Goal: Task Accomplishment & Management: Complete application form

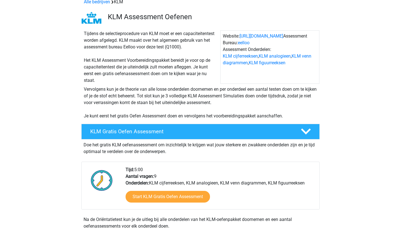
scroll to position [30, 0]
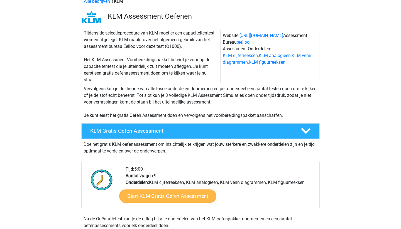
click at [169, 198] on link "Start KLM Gratis Oefen Assessment" at bounding box center [167, 195] width 97 height 13
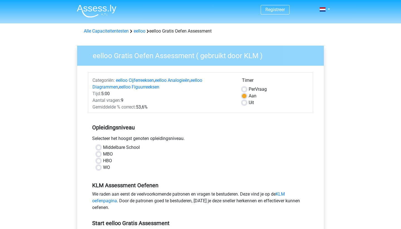
click at [103, 167] on label "WO" at bounding box center [106, 167] width 7 height 7
click at [100, 167] on input "WO" at bounding box center [98, 167] width 4 height 6
radio input "true"
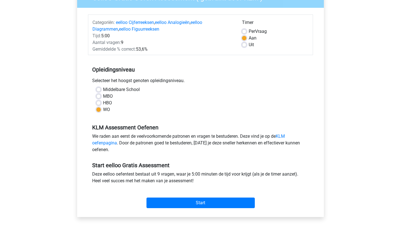
scroll to position [68, 0]
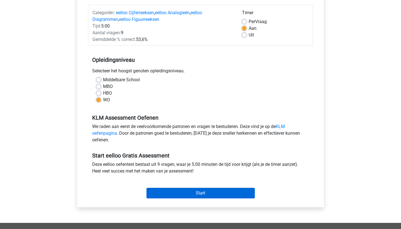
click at [179, 192] on input "Start" at bounding box center [201, 193] width 108 height 11
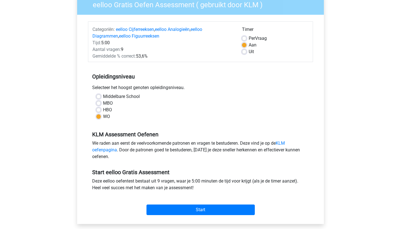
scroll to position [50, 0]
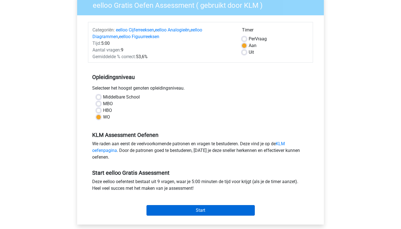
click at [200, 212] on input "Start" at bounding box center [201, 210] width 108 height 11
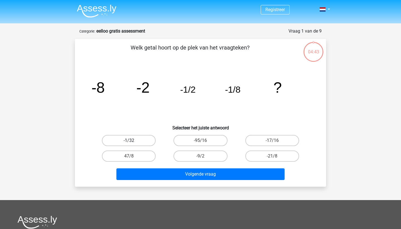
click at [137, 139] on label "-1/32" at bounding box center [129, 140] width 54 height 11
click at [133, 141] on input "-1/32" at bounding box center [131, 143] width 4 height 4
radio input "true"
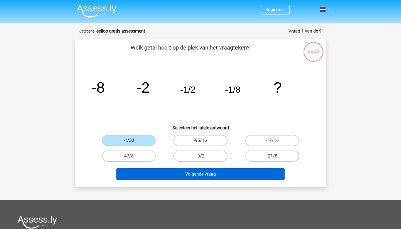
click at [199, 175] on button "Volgende vraag" at bounding box center [200, 175] width 169 height 12
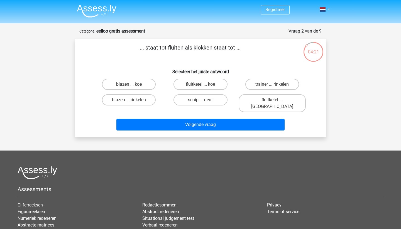
click at [274, 100] on input "fluitketel ... luiden" at bounding box center [274, 102] width 4 height 4
radio input "true"
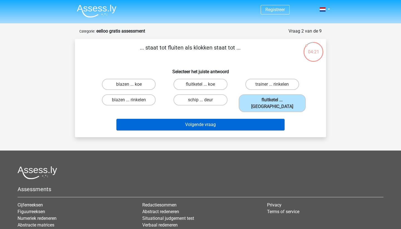
click at [260, 119] on button "Volgende vraag" at bounding box center [200, 125] width 169 height 12
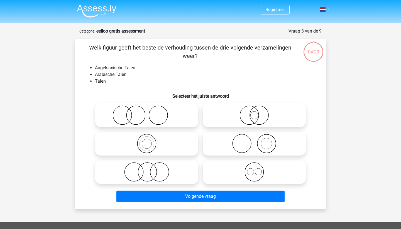
scroll to position [28, 0]
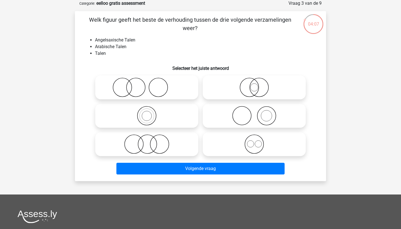
click at [236, 88] on icon at bounding box center [254, 88] width 99 height 20
click at [254, 85] on input "radio" at bounding box center [256, 83] width 4 height 4
radio input "true"
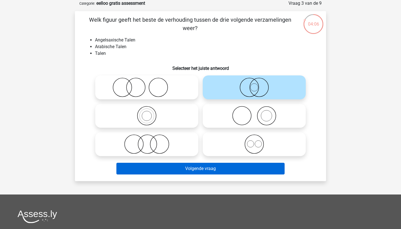
click at [220, 169] on button "Volgende vraag" at bounding box center [200, 169] width 169 height 12
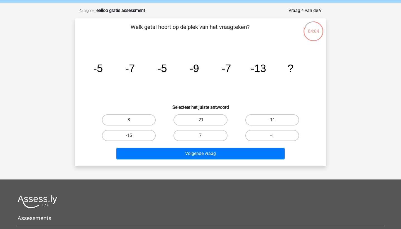
scroll to position [20, 0]
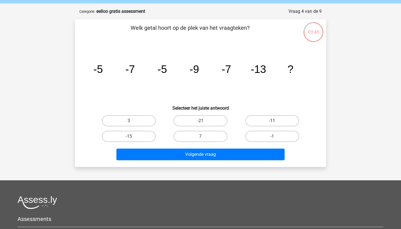
click at [257, 121] on label "-11" at bounding box center [273, 120] width 54 height 11
click at [272, 121] on input "-11" at bounding box center [274, 123] width 4 height 4
radio input "true"
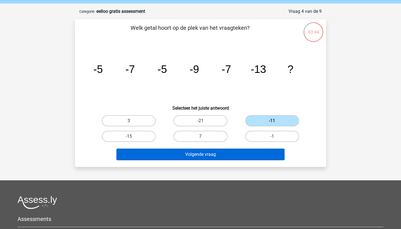
click at [244, 160] on button "Volgende vraag" at bounding box center [200, 155] width 169 height 12
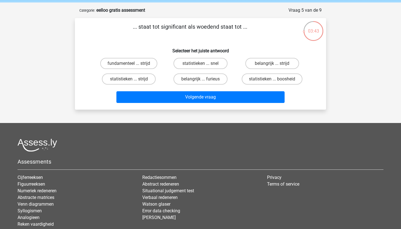
scroll to position [19, 0]
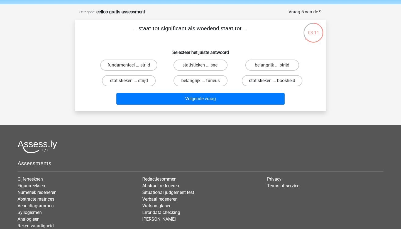
click at [259, 82] on label "statistieken ... boosheid" at bounding box center [272, 80] width 61 height 11
click at [272, 82] on input "statistieken ... boosheid" at bounding box center [274, 83] width 4 height 4
radio input "true"
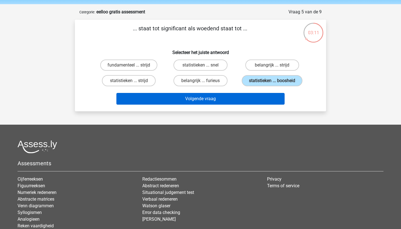
click at [251, 105] on button "Volgende vraag" at bounding box center [200, 99] width 169 height 12
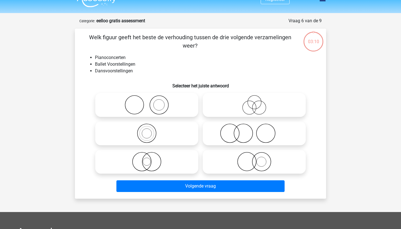
scroll to position [12, 0]
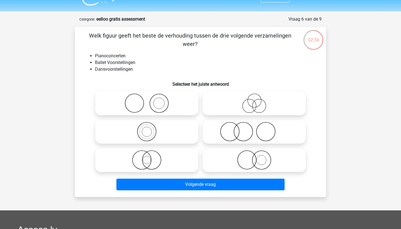
click at [248, 132] on icon at bounding box center [254, 132] width 99 height 20
click at [254, 129] on input "radio" at bounding box center [256, 127] width 4 height 4
radio input "true"
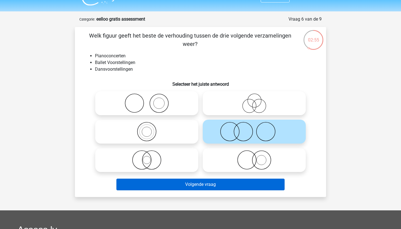
click at [238, 189] on button "Volgende vraag" at bounding box center [200, 185] width 169 height 12
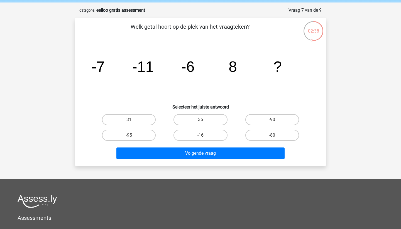
scroll to position [21, 0]
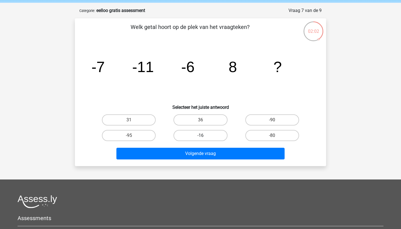
click at [205, 136] on label "-16" at bounding box center [201, 135] width 54 height 11
click at [204, 136] on input "-16" at bounding box center [203, 138] width 4 height 4
radio input "true"
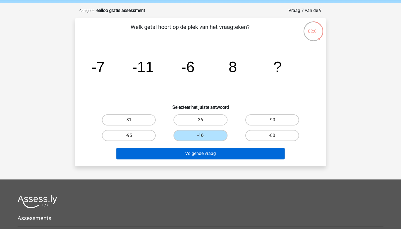
click at [210, 154] on button "Volgende vraag" at bounding box center [200, 154] width 169 height 12
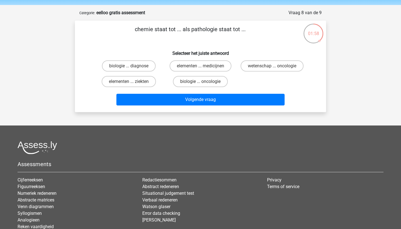
scroll to position [17, 0]
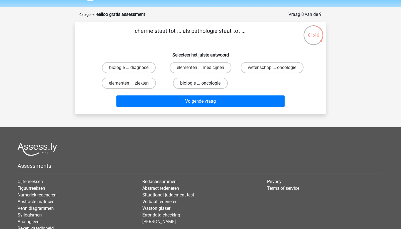
click at [194, 83] on label "biologie ... oncologie" at bounding box center [200, 83] width 55 height 11
click at [201, 83] on input "biologie ... oncologie" at bounding box center [203, 85] width 4 height 4
radio input "true"
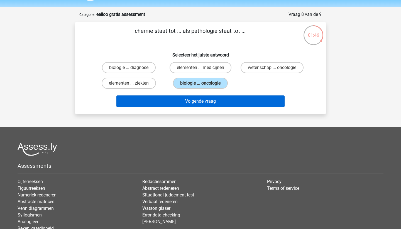
click at [196, 96] on button "Volgende vraag" at bounding box center [200, 102] width 169 height 12
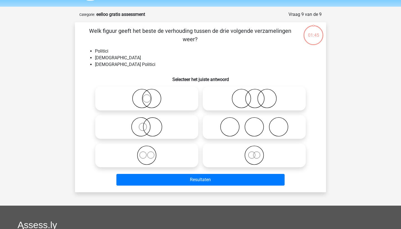
scroll to position [28, 0]
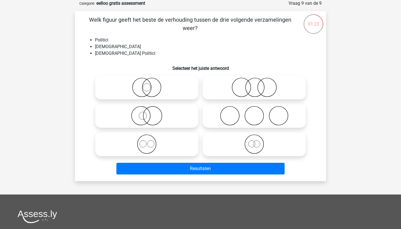
click at [153, 91] on icon at bounding box center [147, 88] width 99 height 20
click at [150, 85] on input "radio" at bounding box center [149, 83] width 4 height 4
radio input "true"
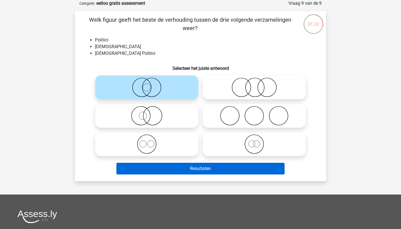
click at [186, 170] on button "Resultaten" at bounding box center [200, 169] width 169 height 12
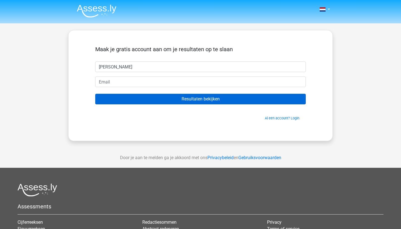
type input "[PERSON_NAME]"
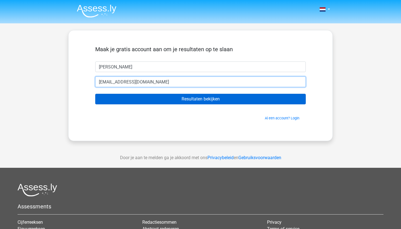
type input "[EMAIL_ADDRESS][DOMAIN_NAME]"
click at [201, 99] on input "Resultaten bekijken" at bounding box center [200, 99] width 211 height 11
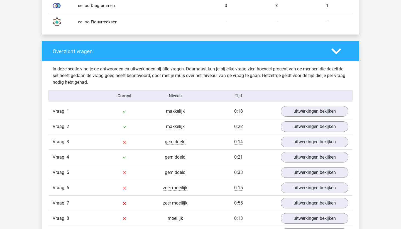
scroll to position [544, 0]
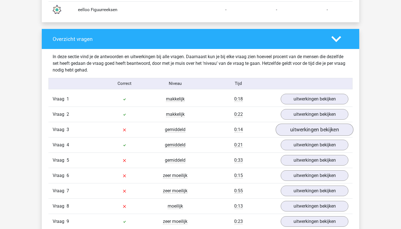
click at [294, 128] on link "uitwerkingen bekijken" at bounding box center [315, 130] width 78 height 12
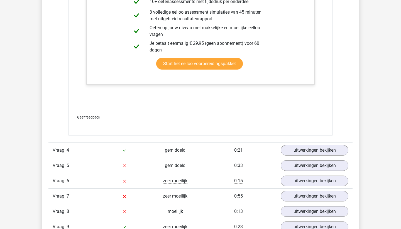
scroll to position [960, 0]
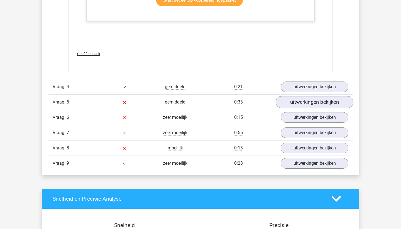
click at [292, 106] on link "uitwerkingen bekijken" at bounding box center [315, 102] width 78 height 12
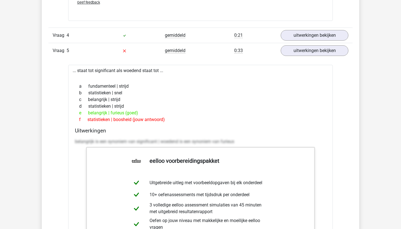
scroll to position [1017, 0]
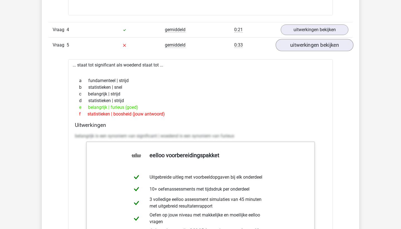
click at [303, 48] on link "uitwerkingen bekijken" at bounding box center [315, 45] width 78 height 12
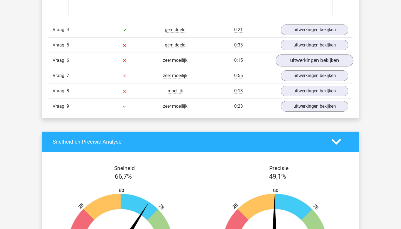
click at [308, 61] on link "uitwerkingen bekijken" at bounding box center [315, 60] width 78 height 12
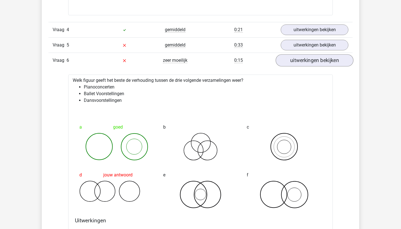
click at [308, 61] on link "uitwerkingen bekijken" at bounding box center [315, 60] width 78 height 12
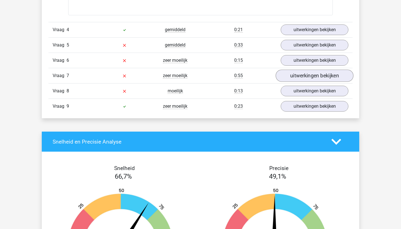
click at [310, 77] on link "uitwerkingen bekijken" at bounding box center [315, 76] width 78 height 12
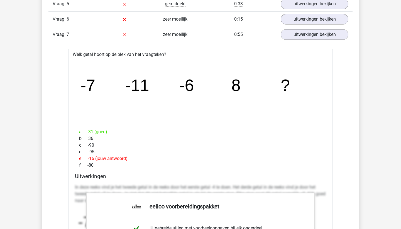
scroll to position [1112, 0]
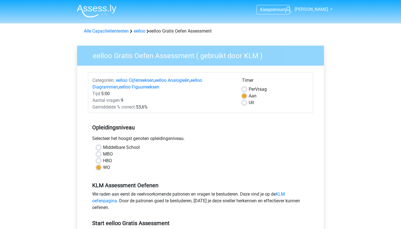
scroll to position [50, 0]
